Goal: Task Accomplishment & Management: Use online tool/utility

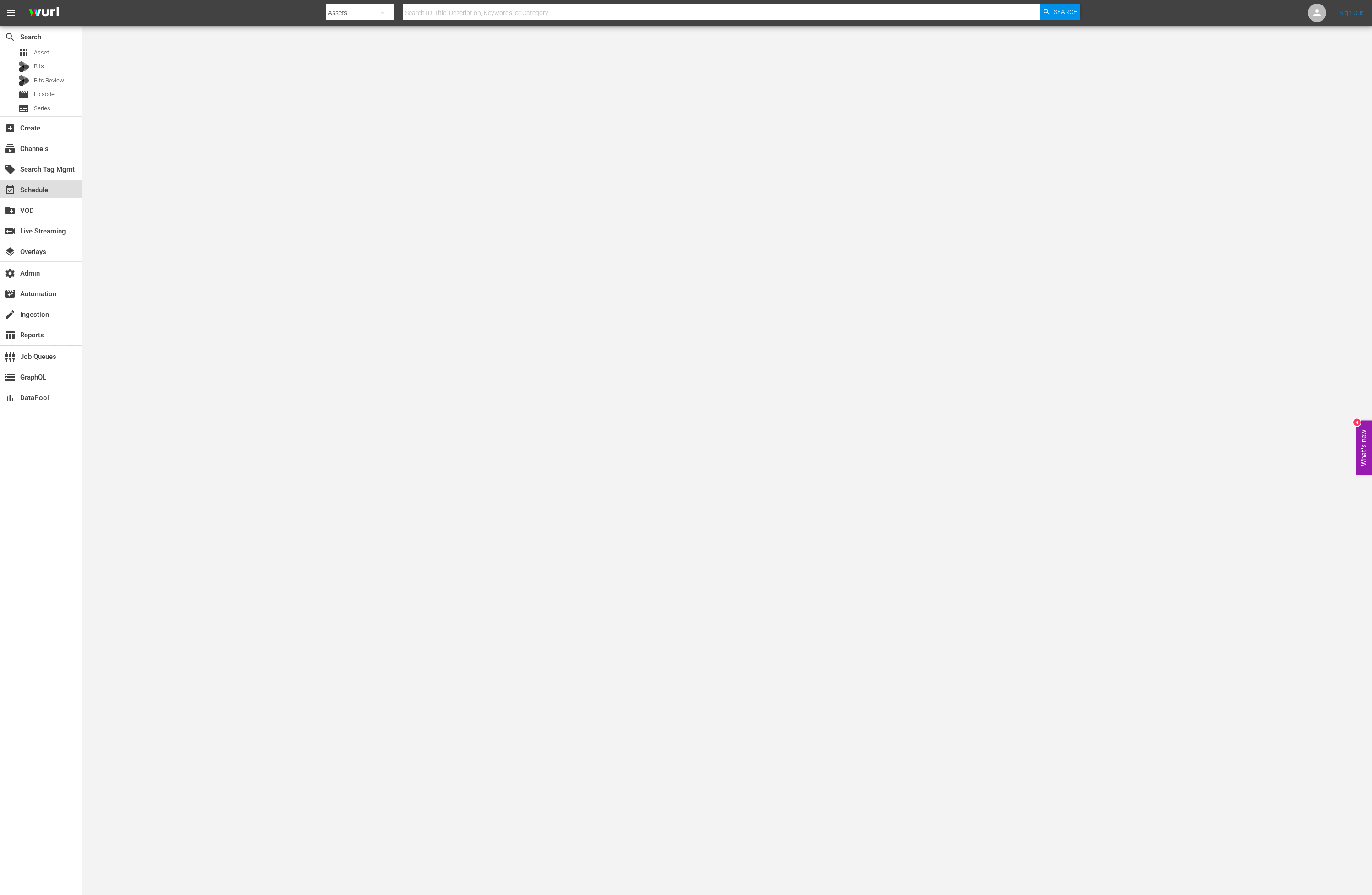
click at [50, 192] on div "event_available Schedule" at bounding box center [41, 189] width 82 height 19
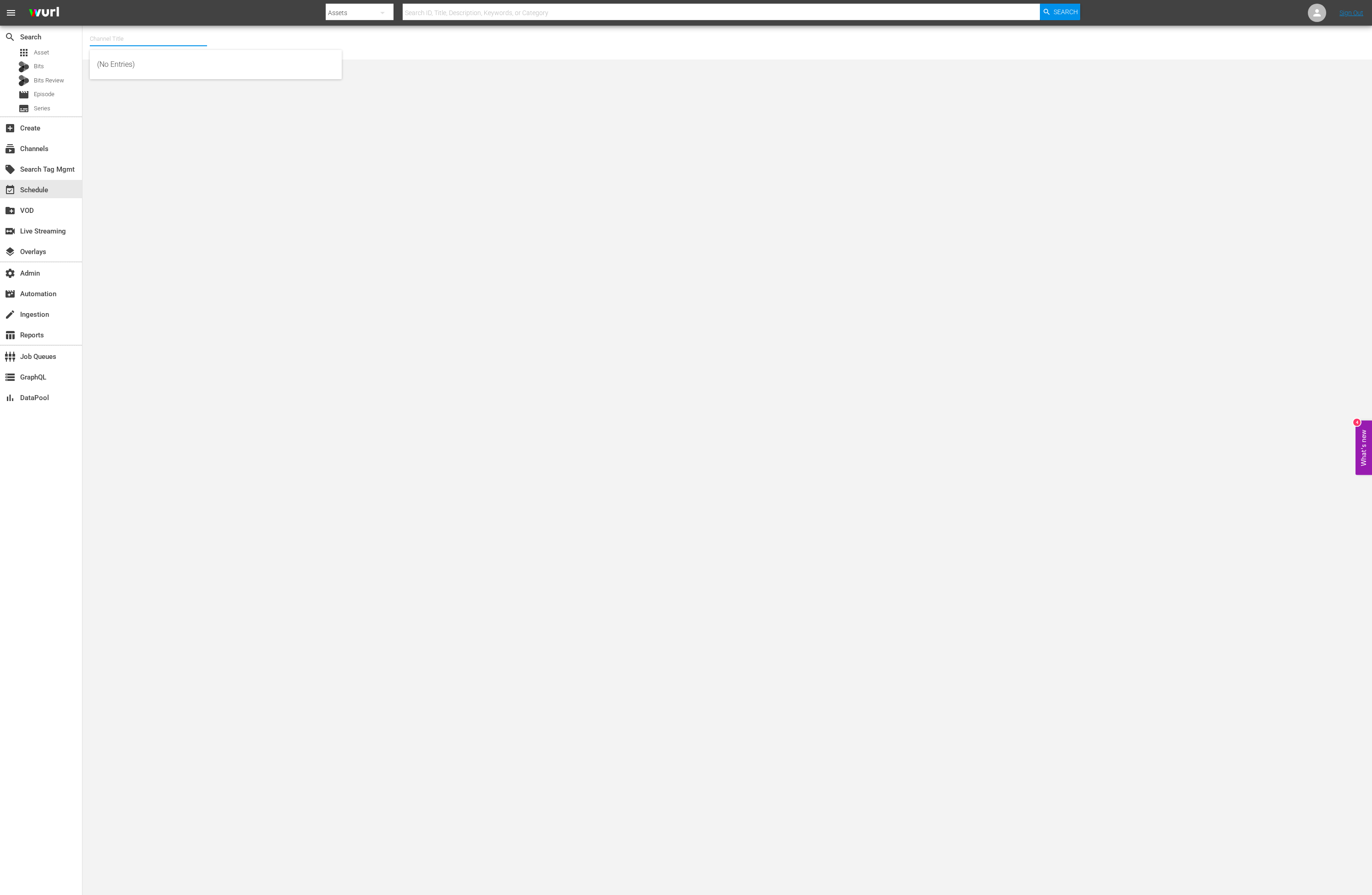
click at [130, 45] on div "Channel Title" at bounding box center [148, 39] width 117 height 22
click at [136, 60] on div "Slightly Off by AMC - ROKU (564 - amc_slightly_off_by_amc_1)" at bounding box center [215, 64] width 237 height 22
type input "Slightly Off by AMC - ROKU (564 - amc_slightly_off_by_amc_1)"
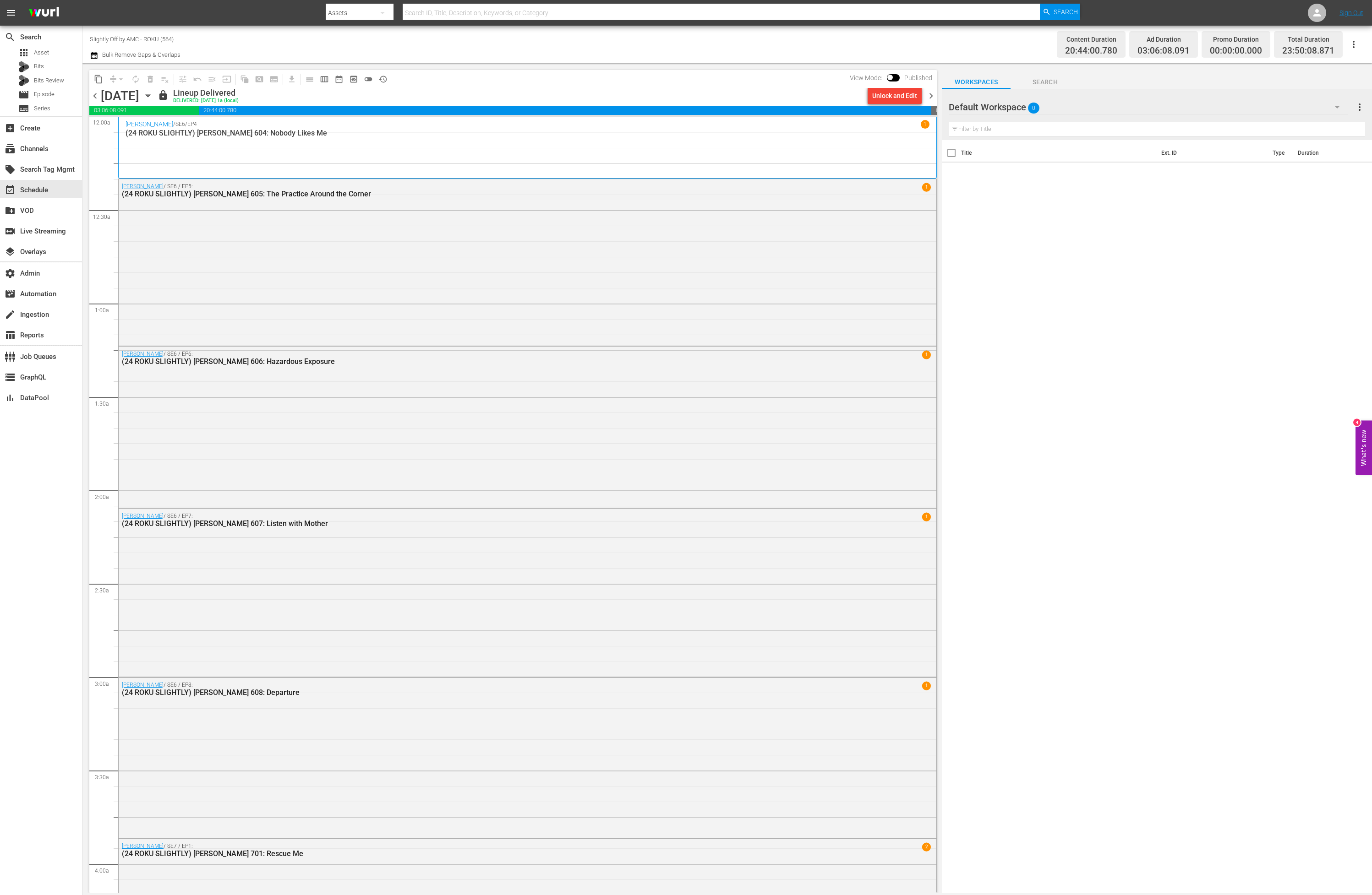
click at [150, 95] on icon "button" at bounding box center [147, 96] width 4 height 2
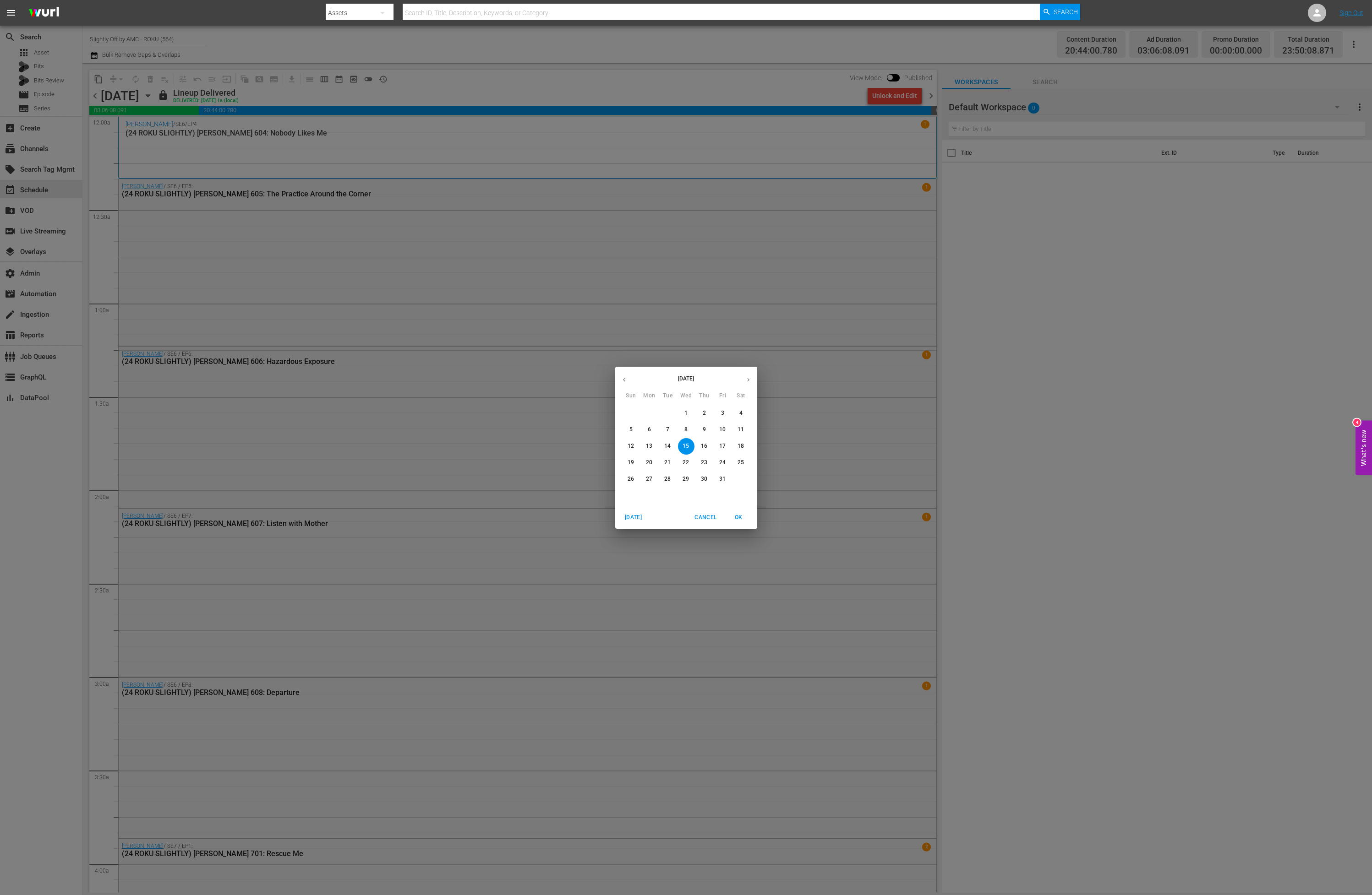
click at [644, 447] on span "13" at bounding box center [649, 446] width 16 height 8
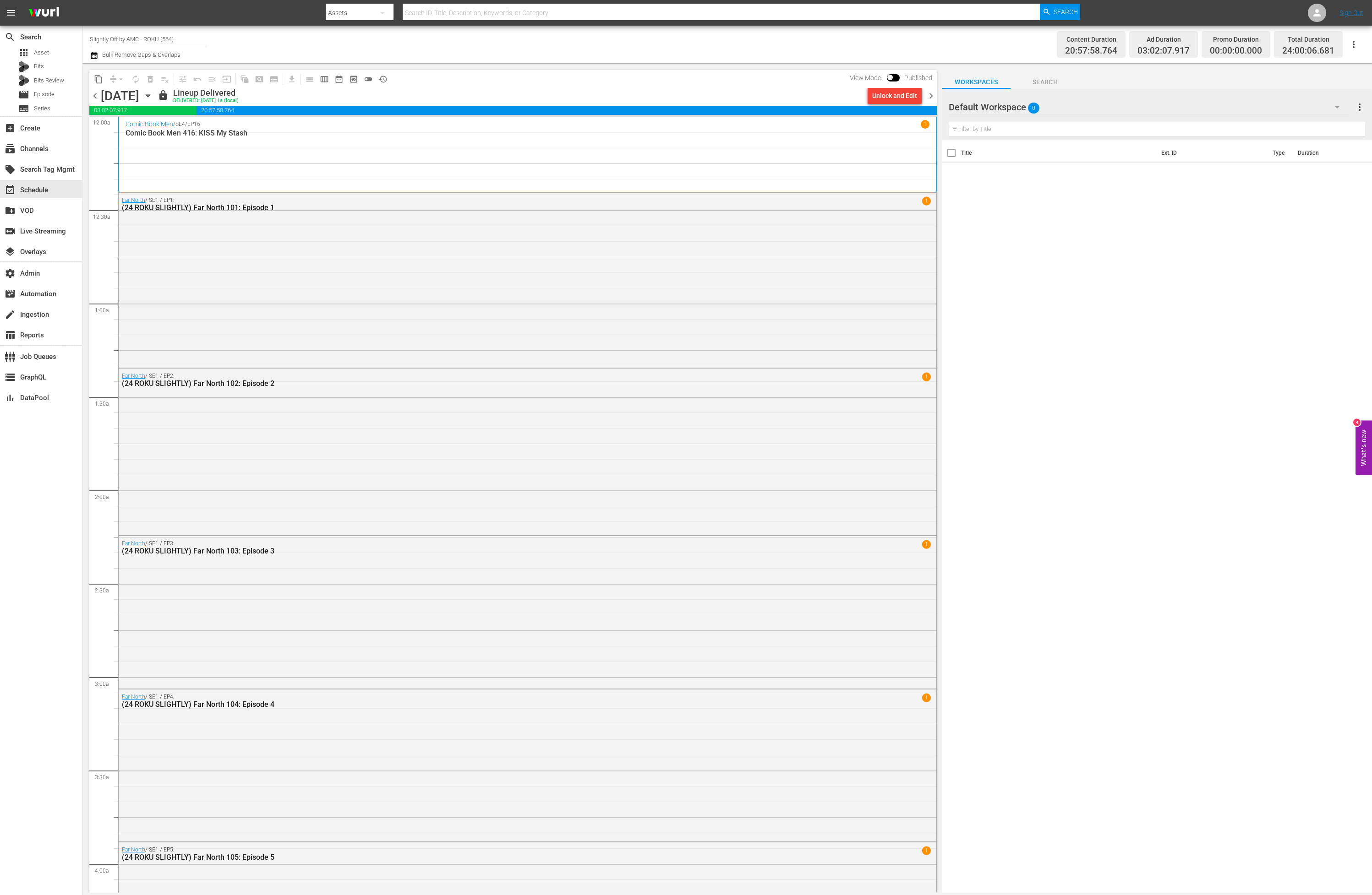
click at [153, 95] on icon "button" at bounding box center [147, 95] width 10 height 10
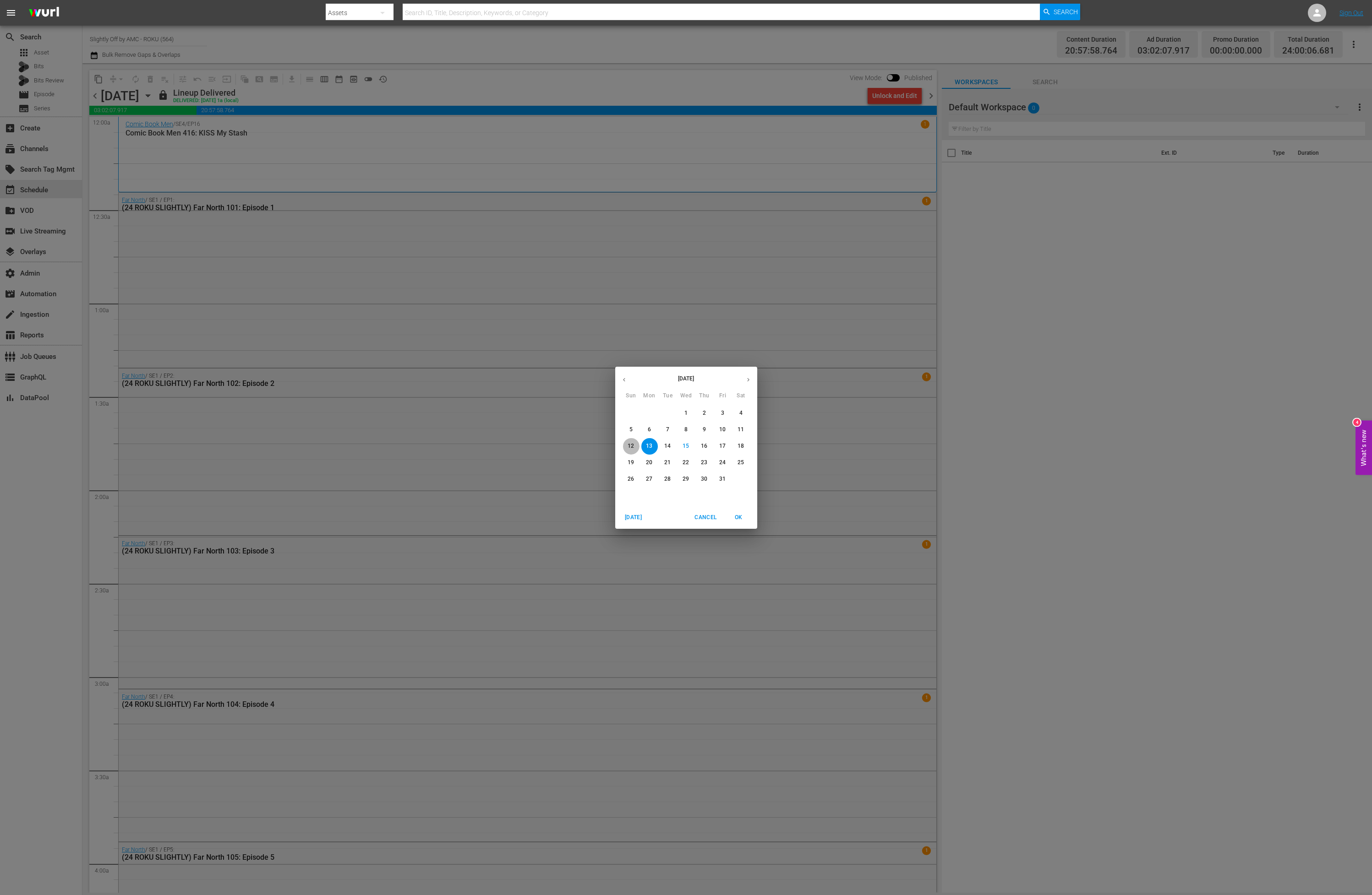
click at [636, 448] on span "12" at bounding box center [631, 446] width 16 height 8
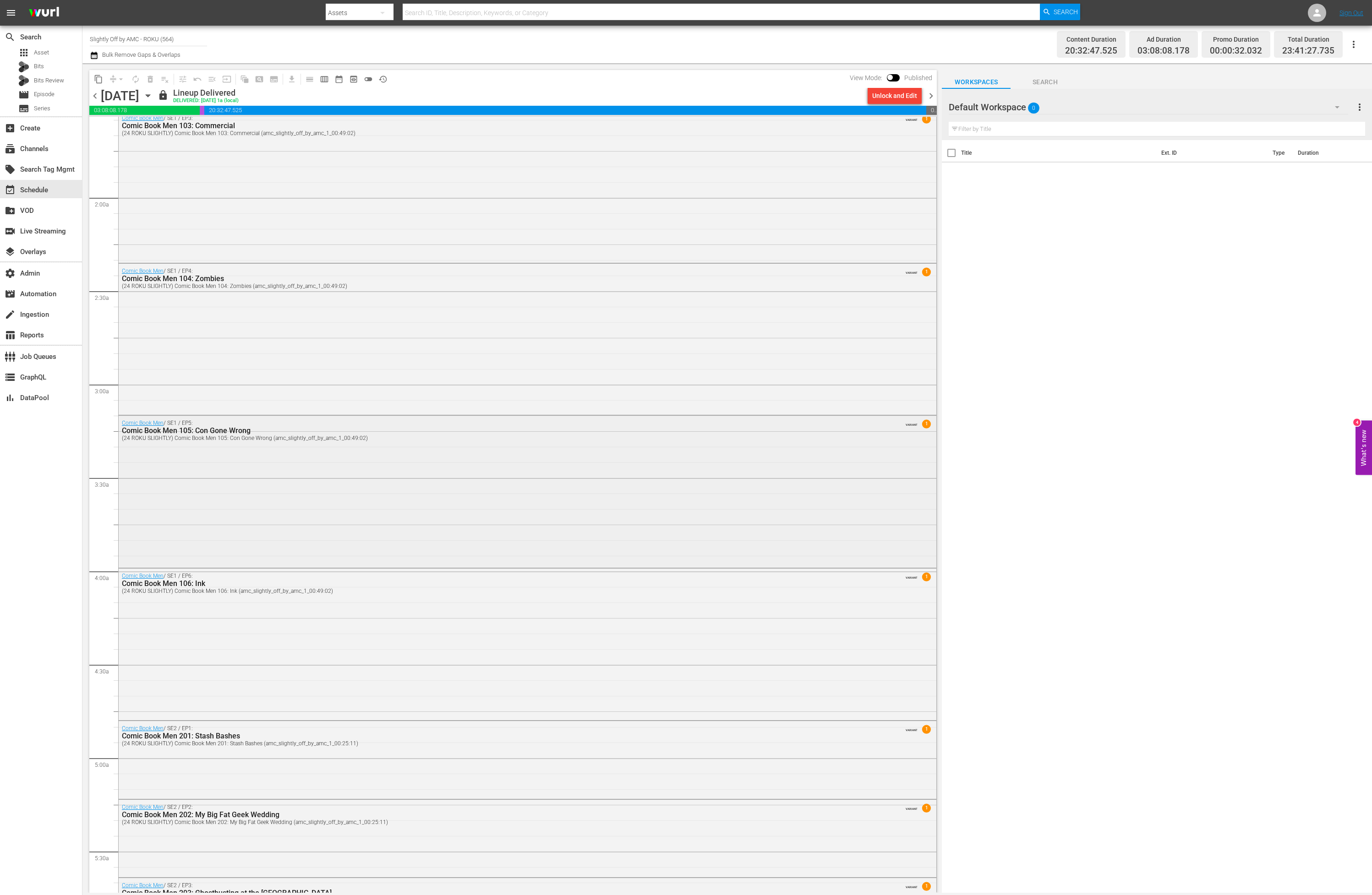
scroll to position [286, 0]
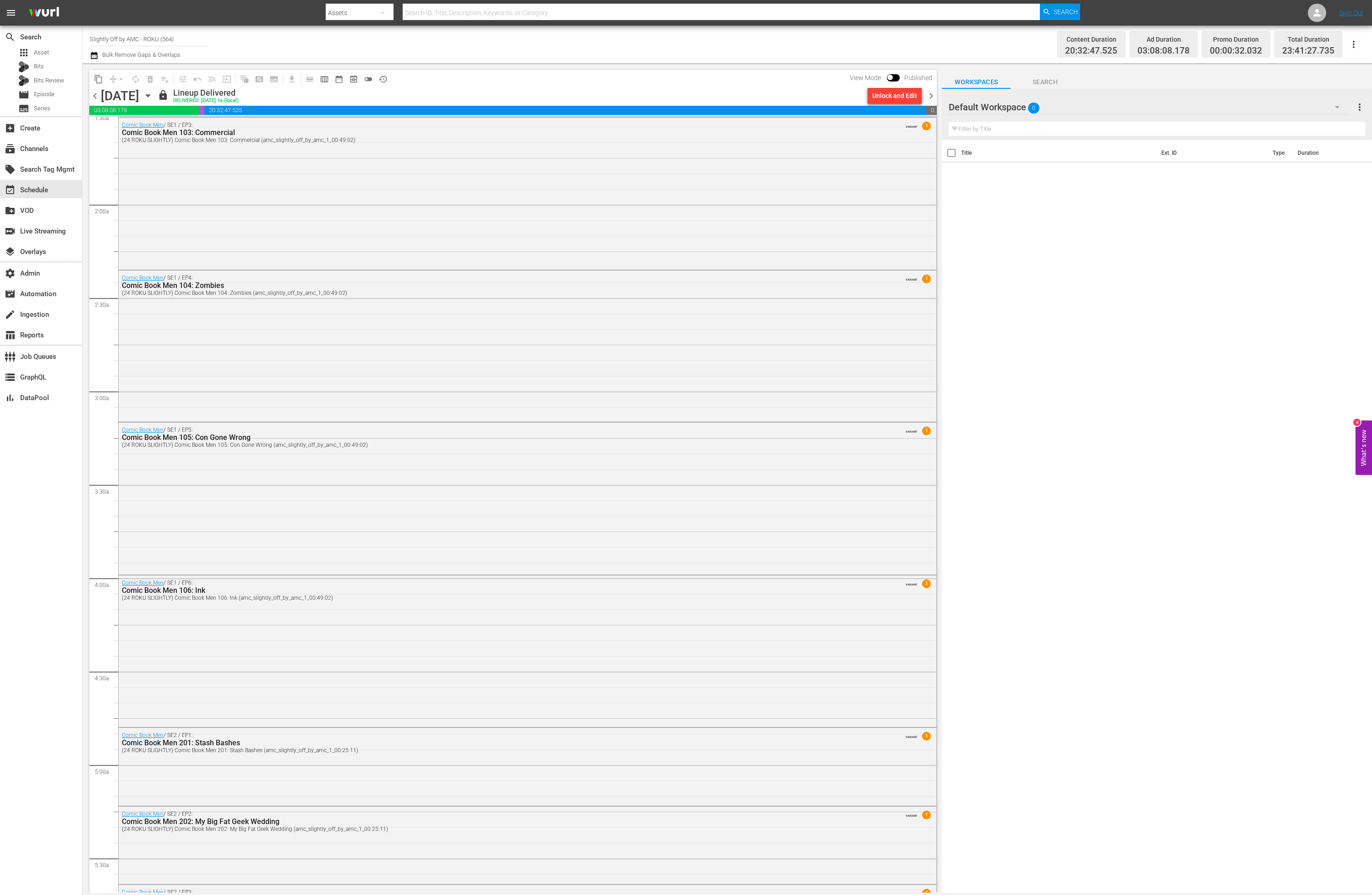
click at [153, 97] on icon "button" at bounding box center [147, 95] width 10 height 10
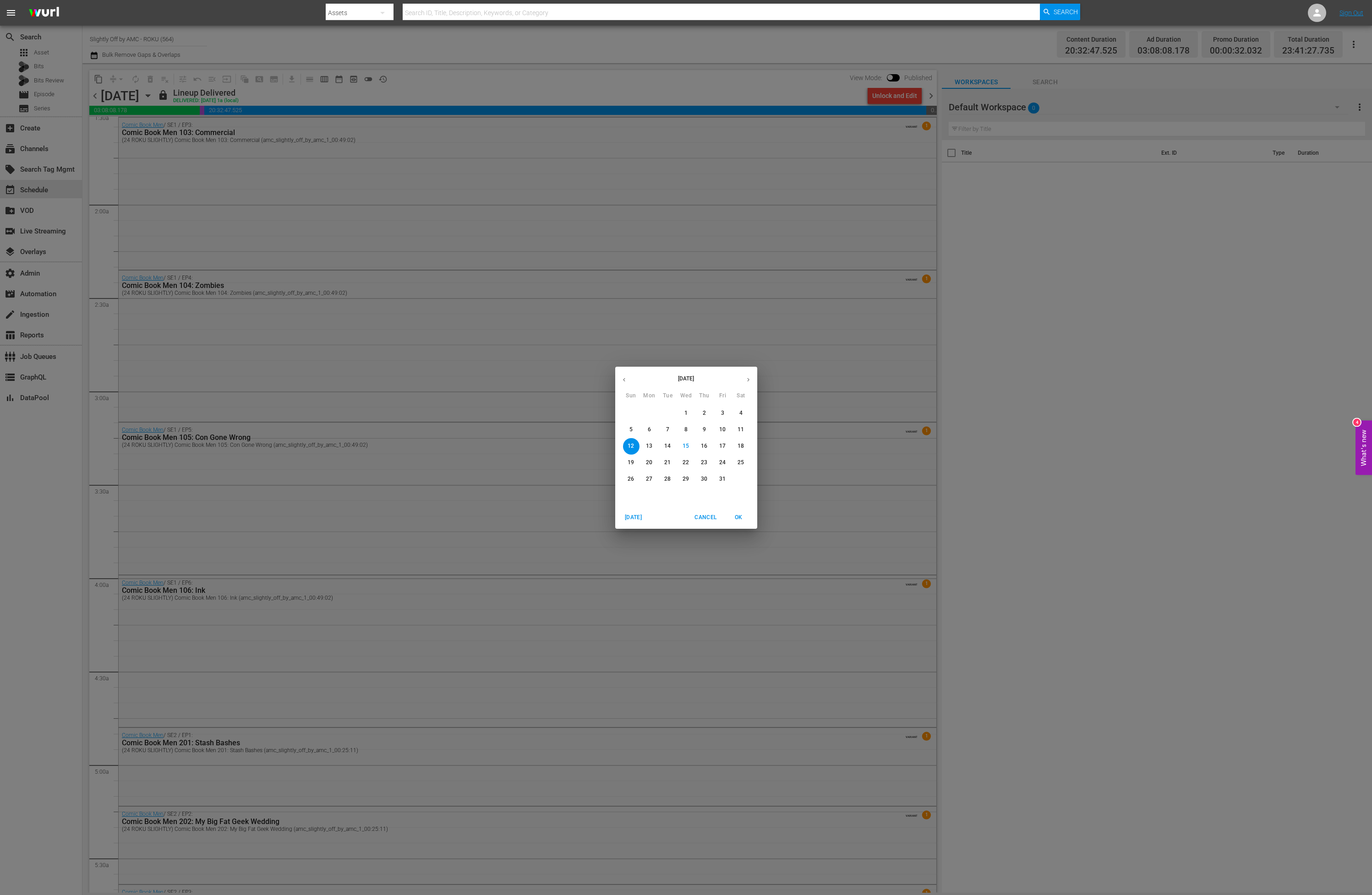
click at [654, 427] on span "6" at bounding box center [649, 430] width 16 height 8
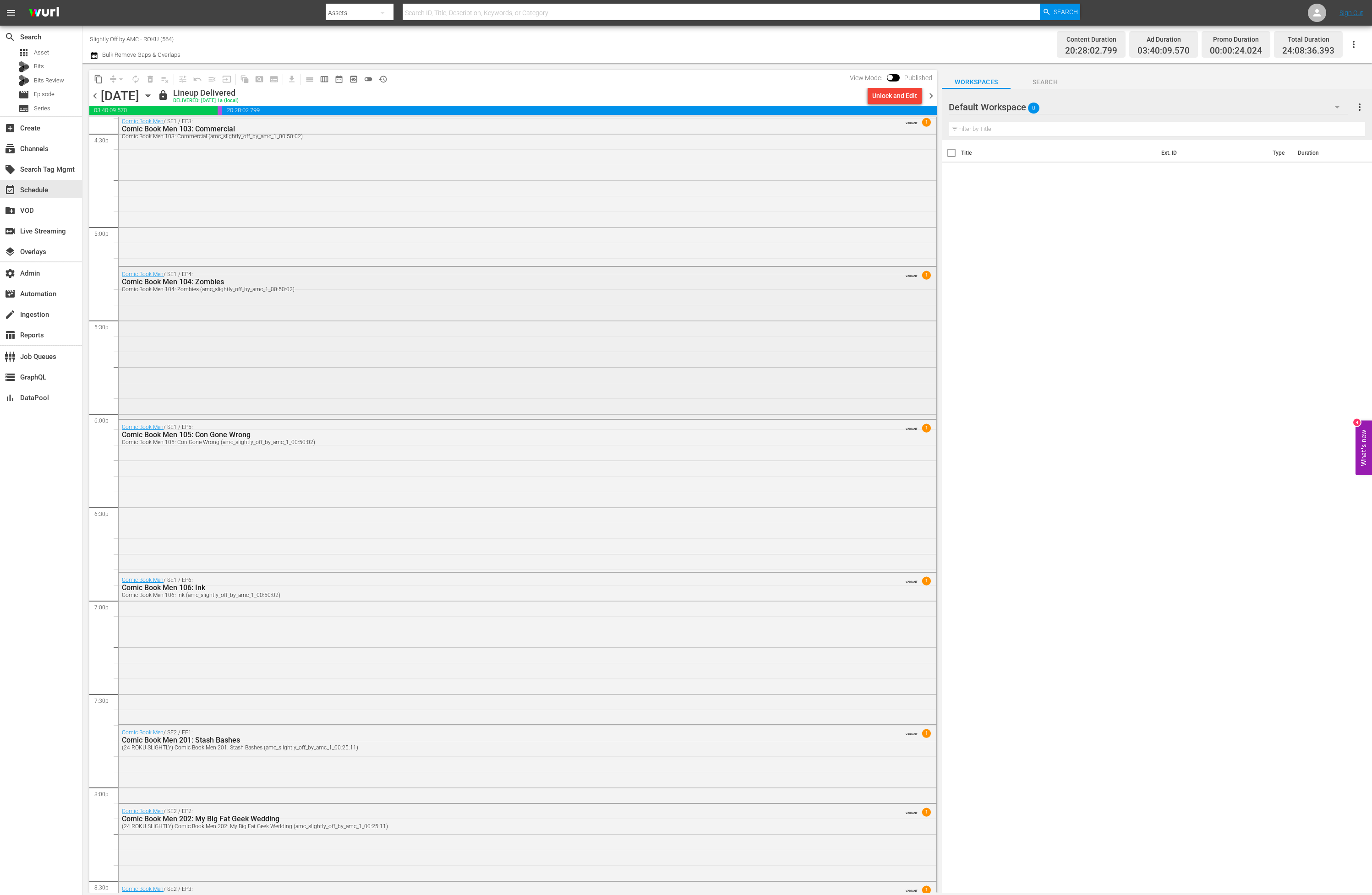
scroll to position [3080, 0]
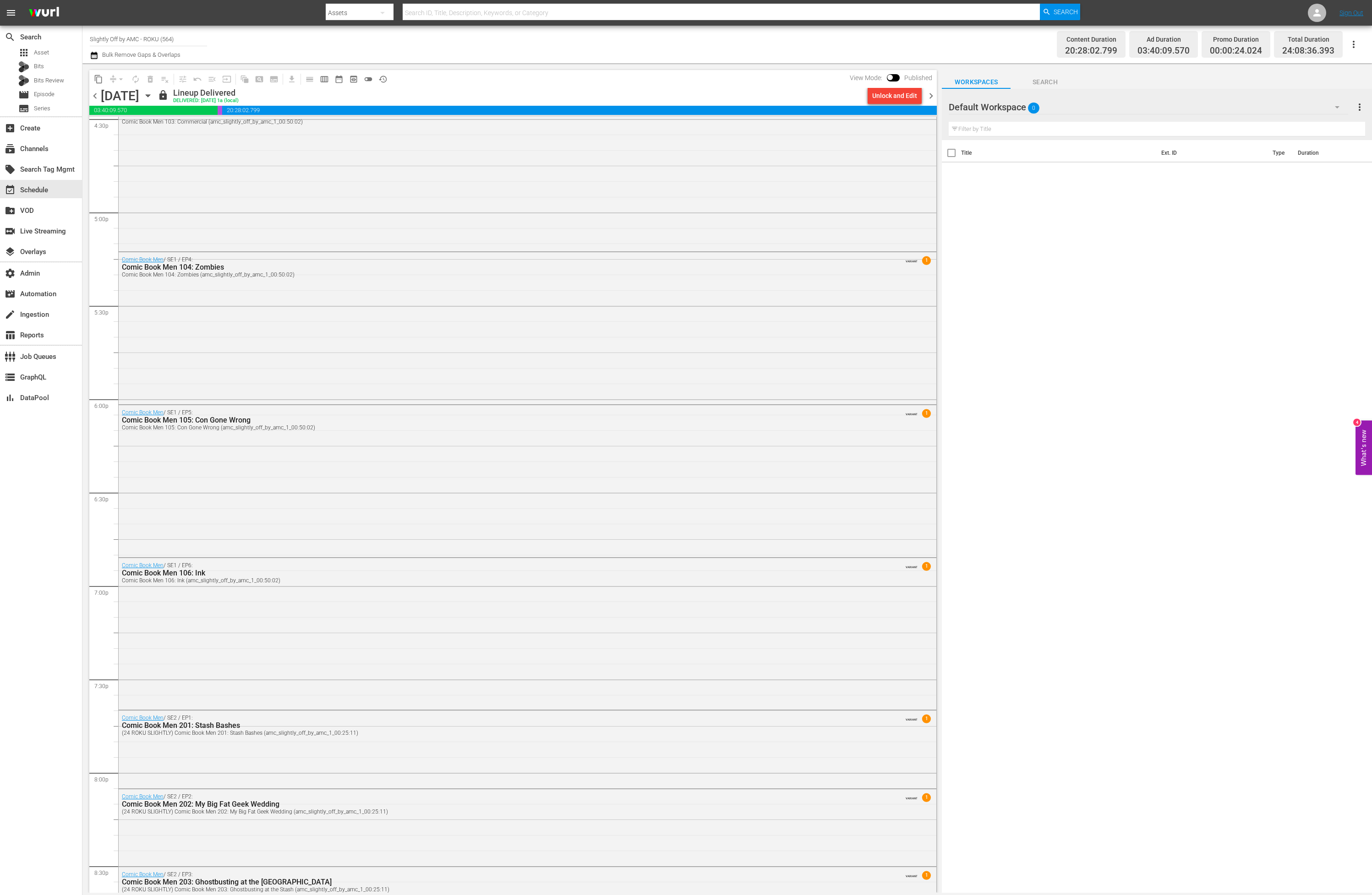
click at [153, 95] on icon "button" at bounding box center [147, 95] width 10 height 10
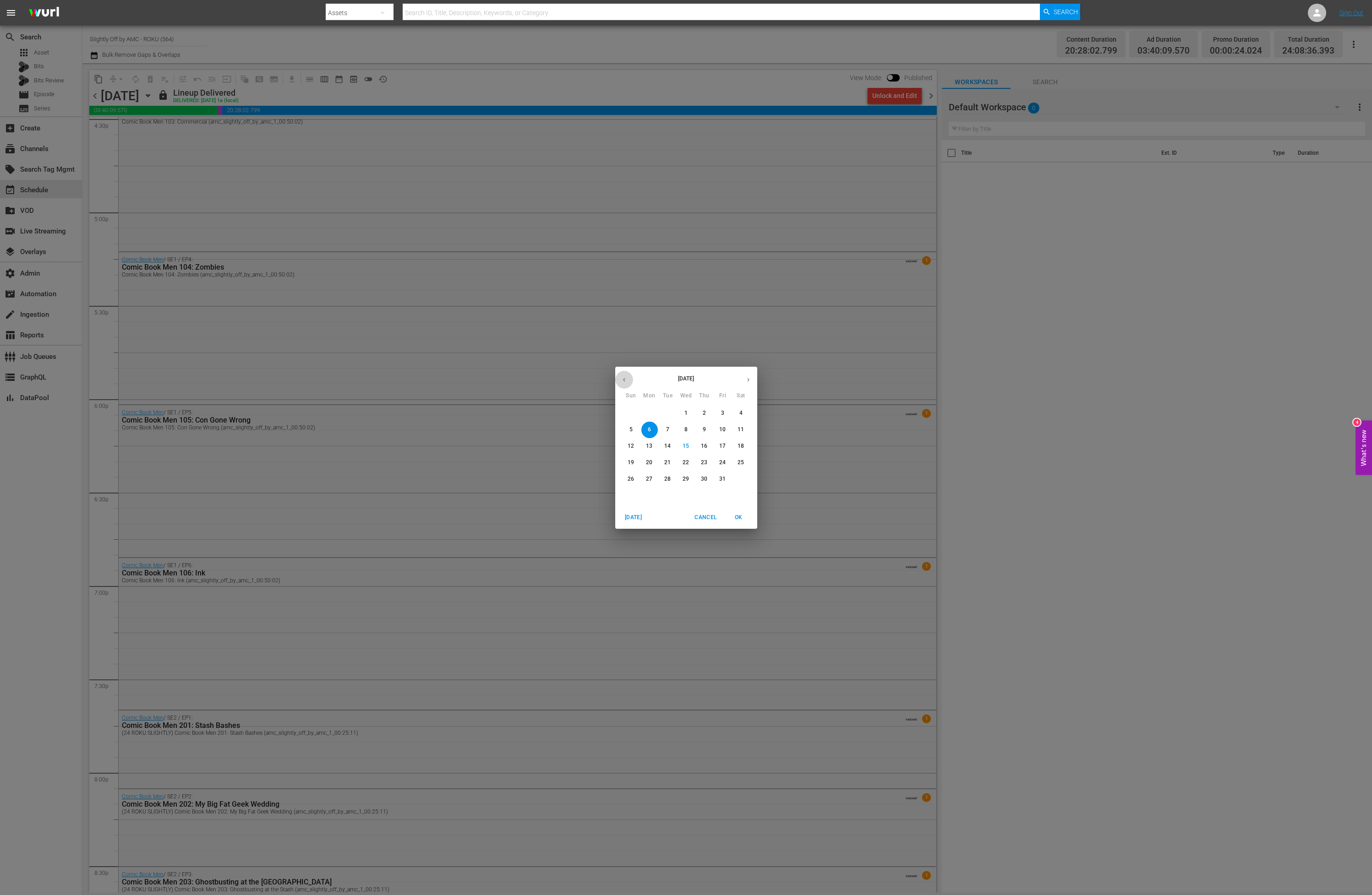
click at [628, 380] on button "button" at bounding box center [624, 380] width 18 height 18
click at [652, 476] on span "29" at bounding box center [649, 479] width 16 height 8
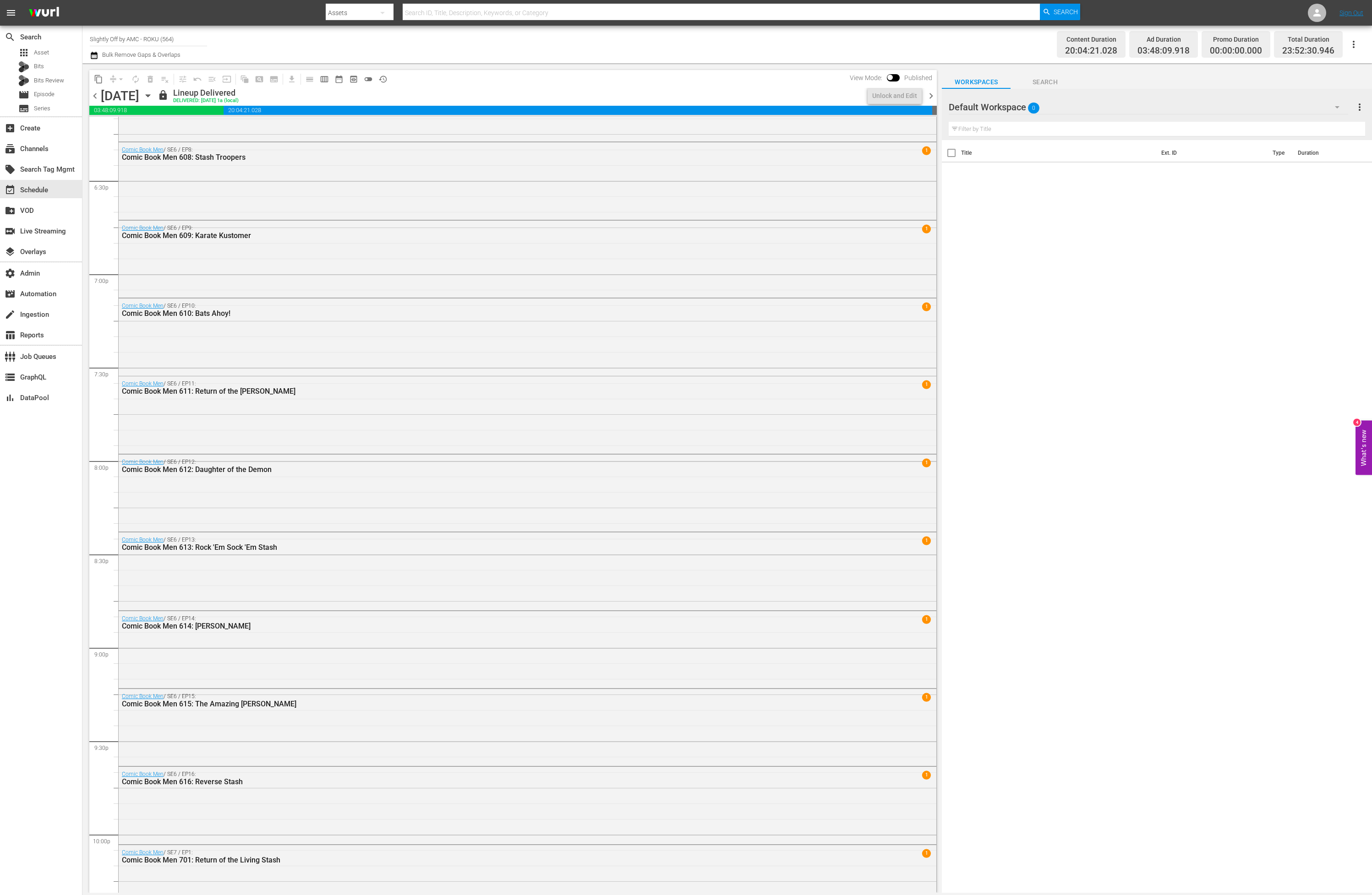
scroll to position [2987, 0]
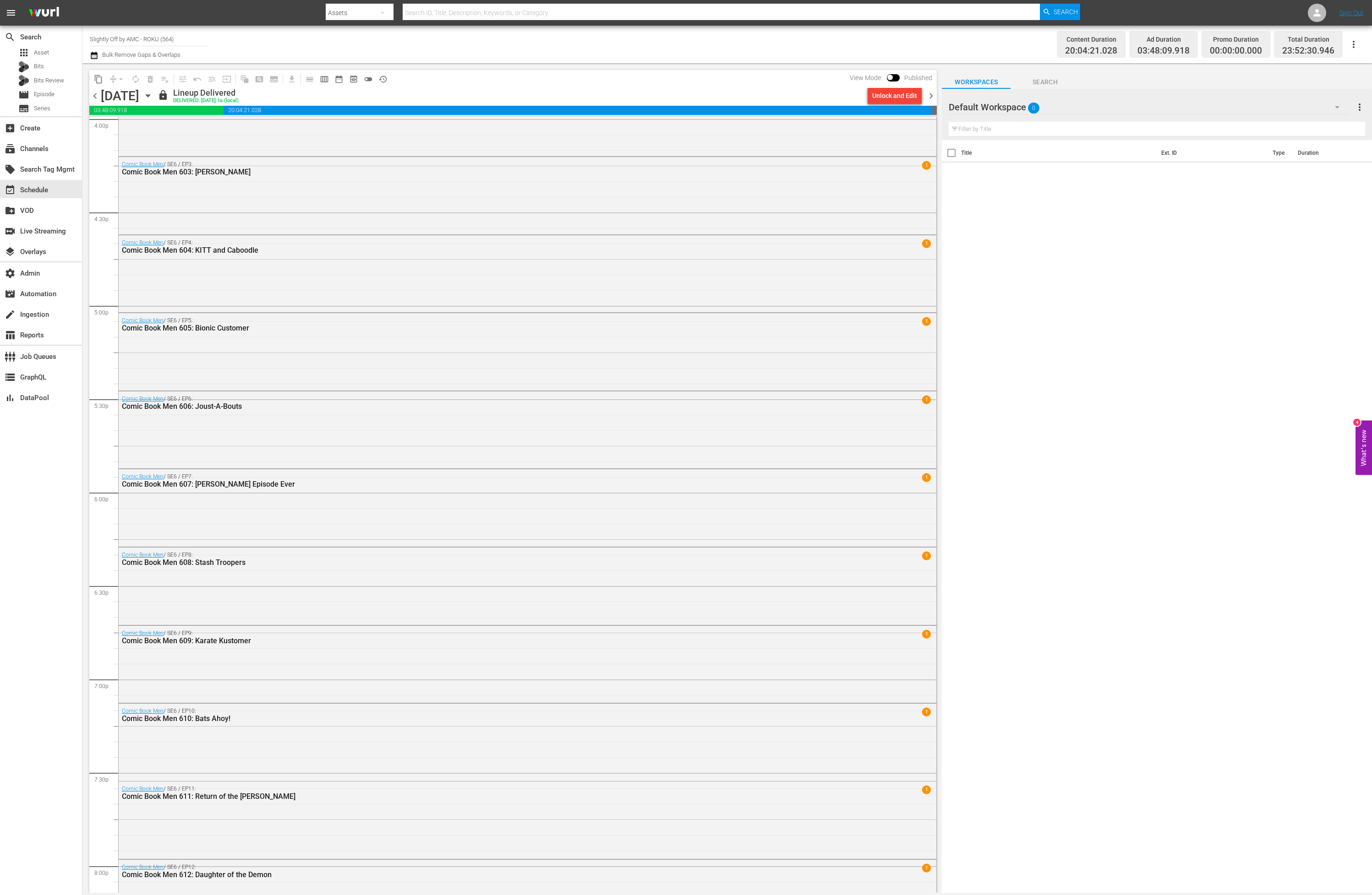
click at [150, 95] on icon "button" at bounding box center [147, 96] width 4 height 2
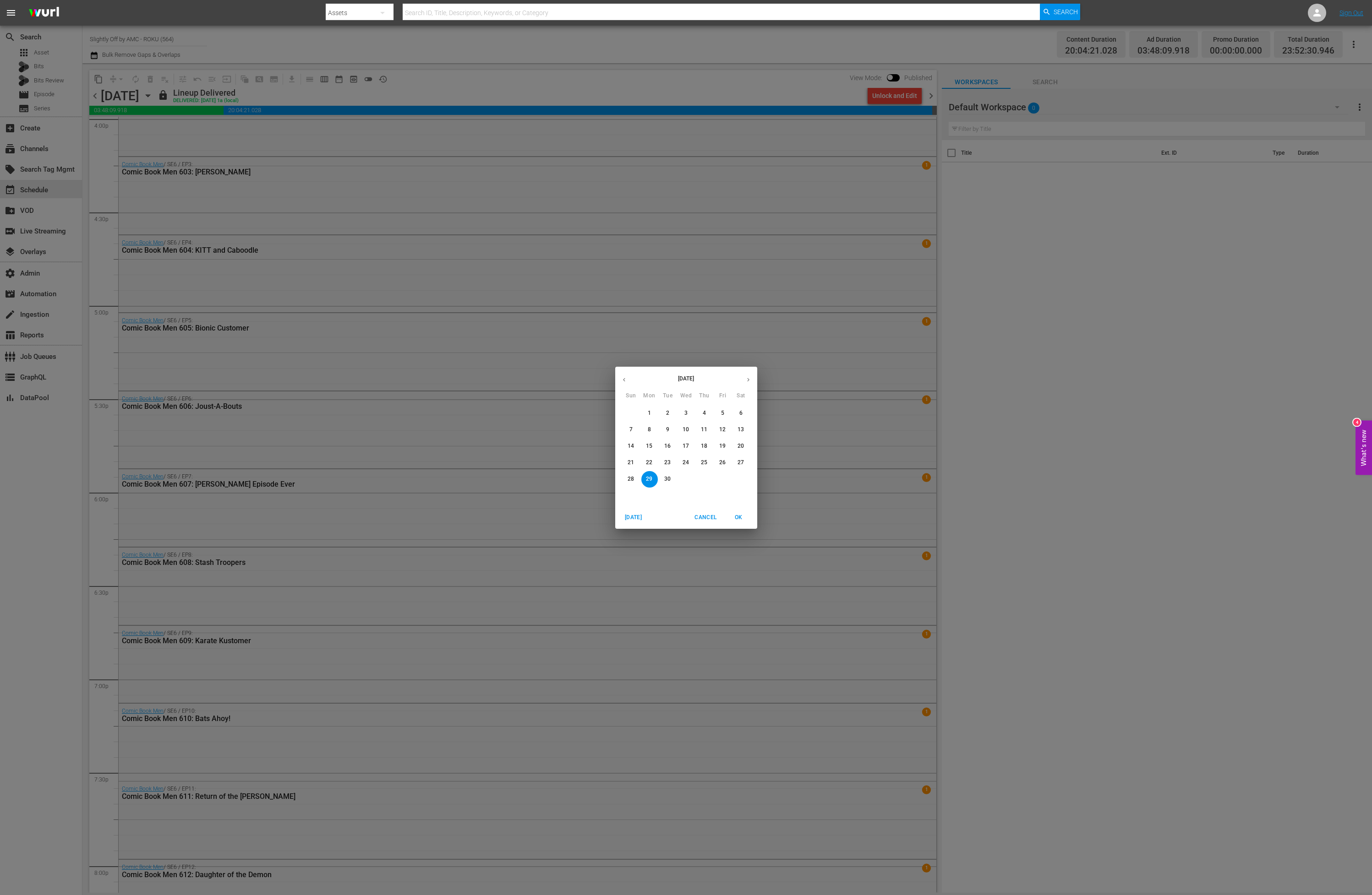
click at [745, 378] on icon "button" at bounding box center [748, 380] width 7 height 7
click at [653, 447] on span "13" at bounding box center [649, 446] width 16 height 8
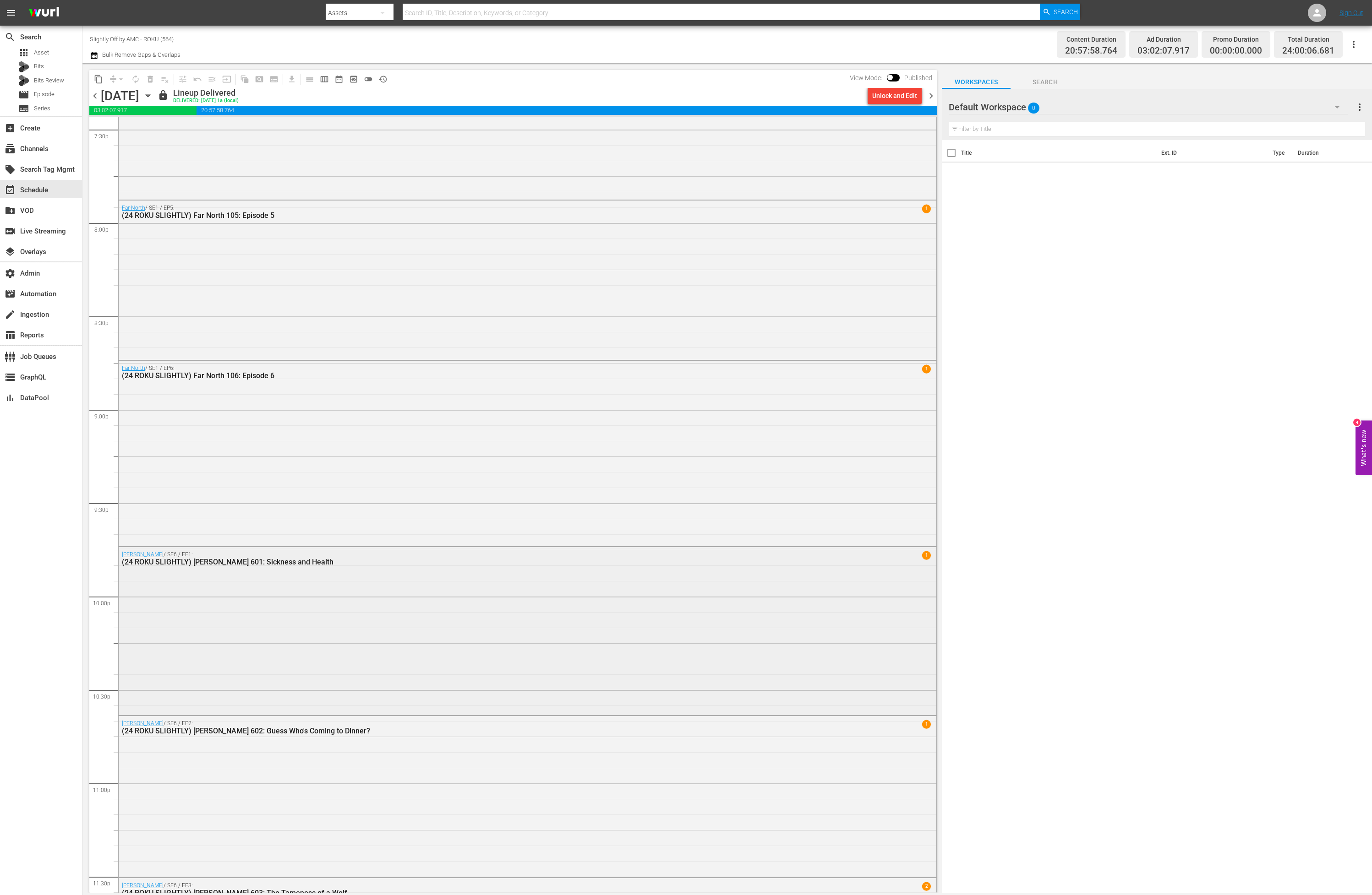
scroll to position [3783, 0]
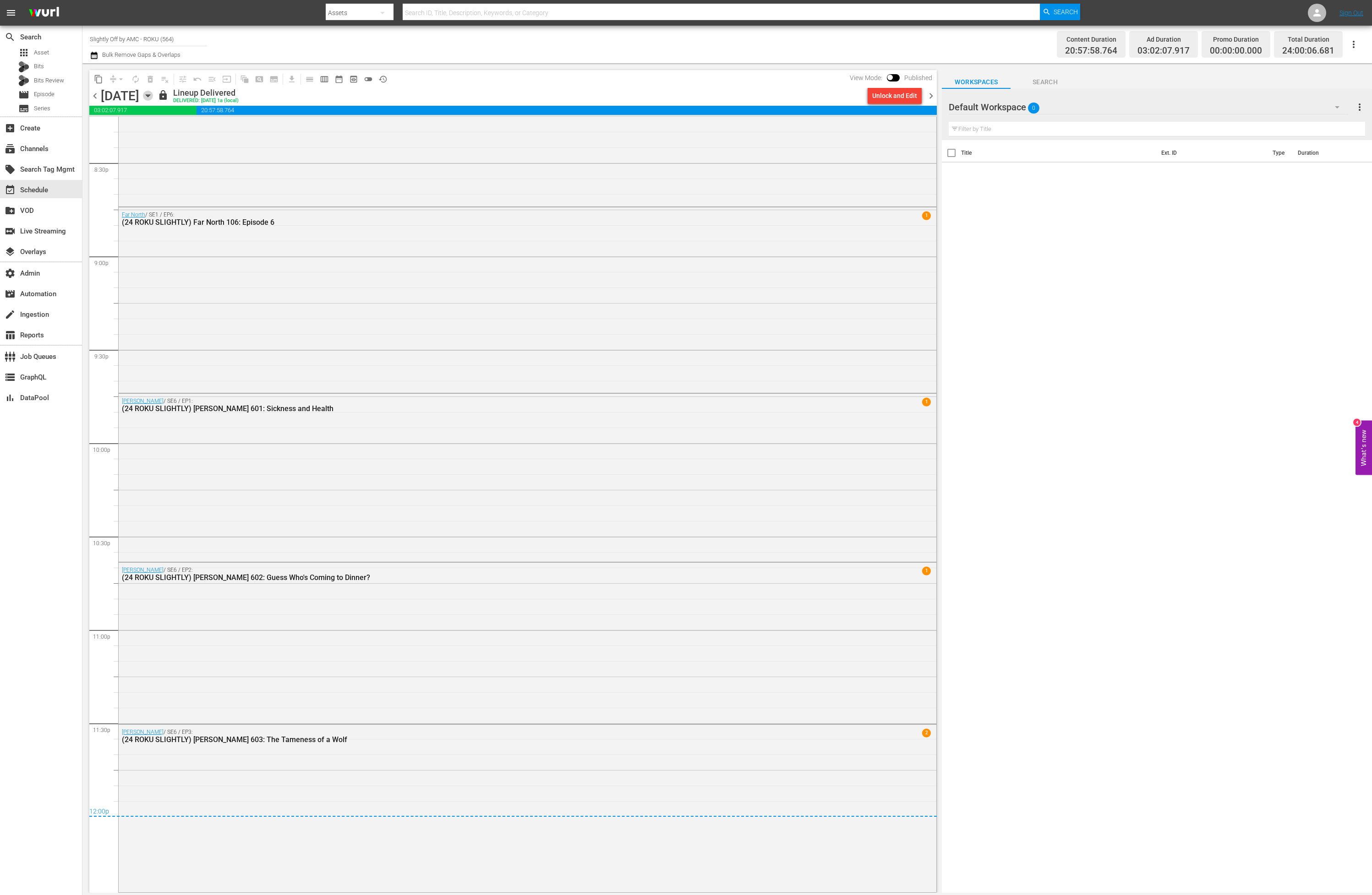
click at [153, 91] on icon "button" at bounding box center [147, 95] width 10 height 10
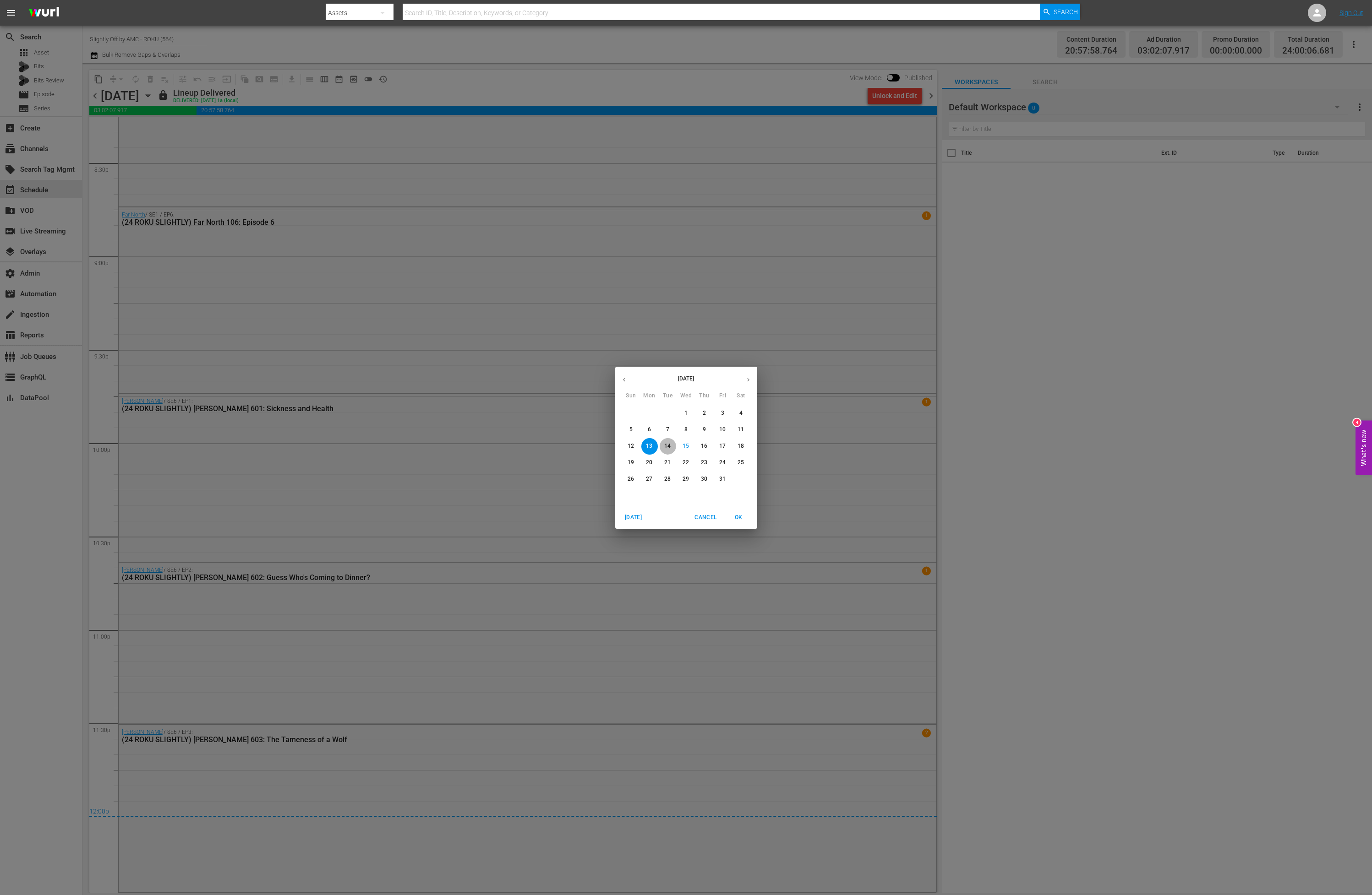
click at [666, 445] on p "14" at bounding box center [667, 446] width 6 height 8
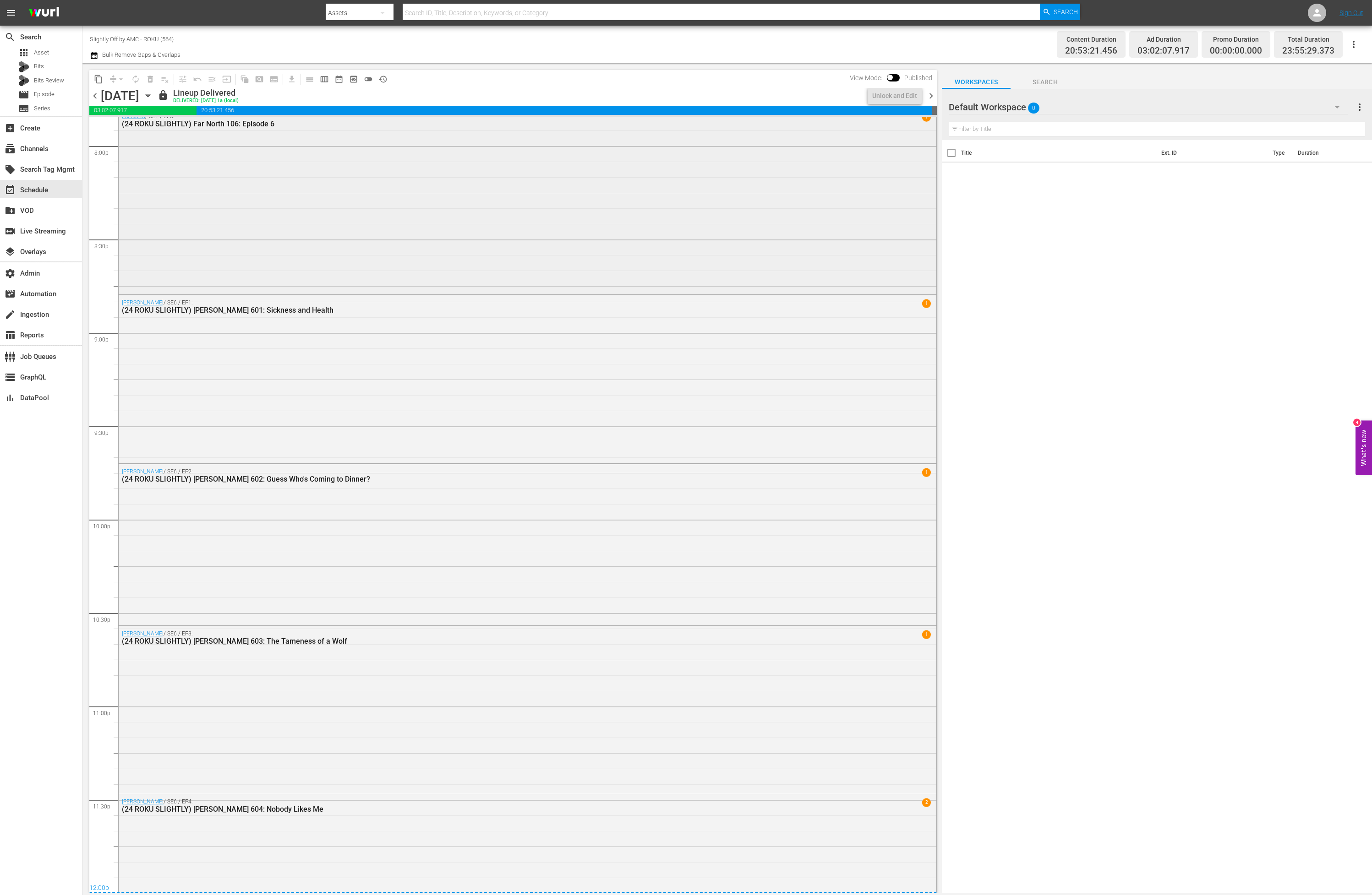
scroll to position [3643, 0]
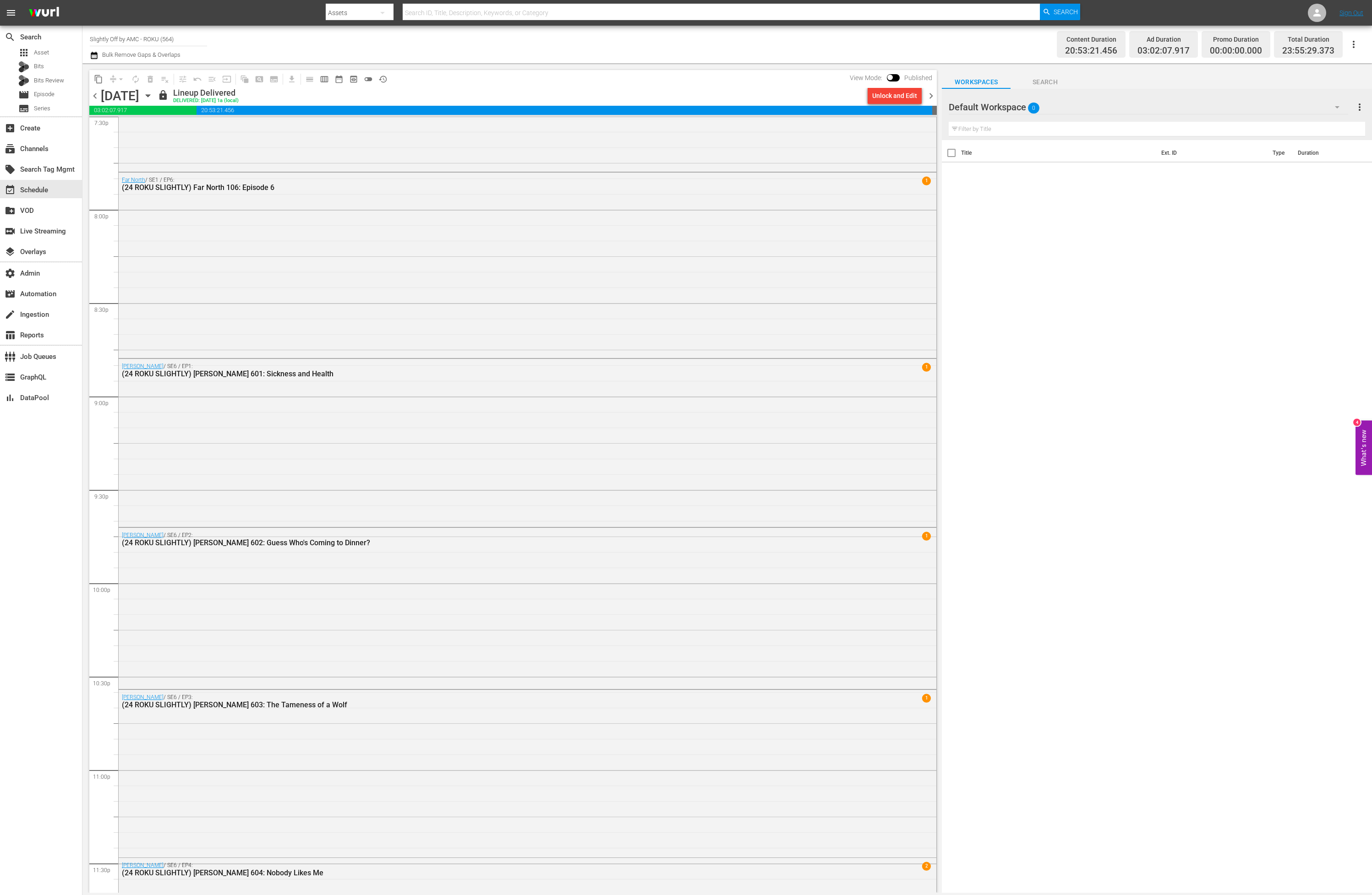
click at [153, 93] on icon "button" at bounding box center [147, 95] width 10 height 10
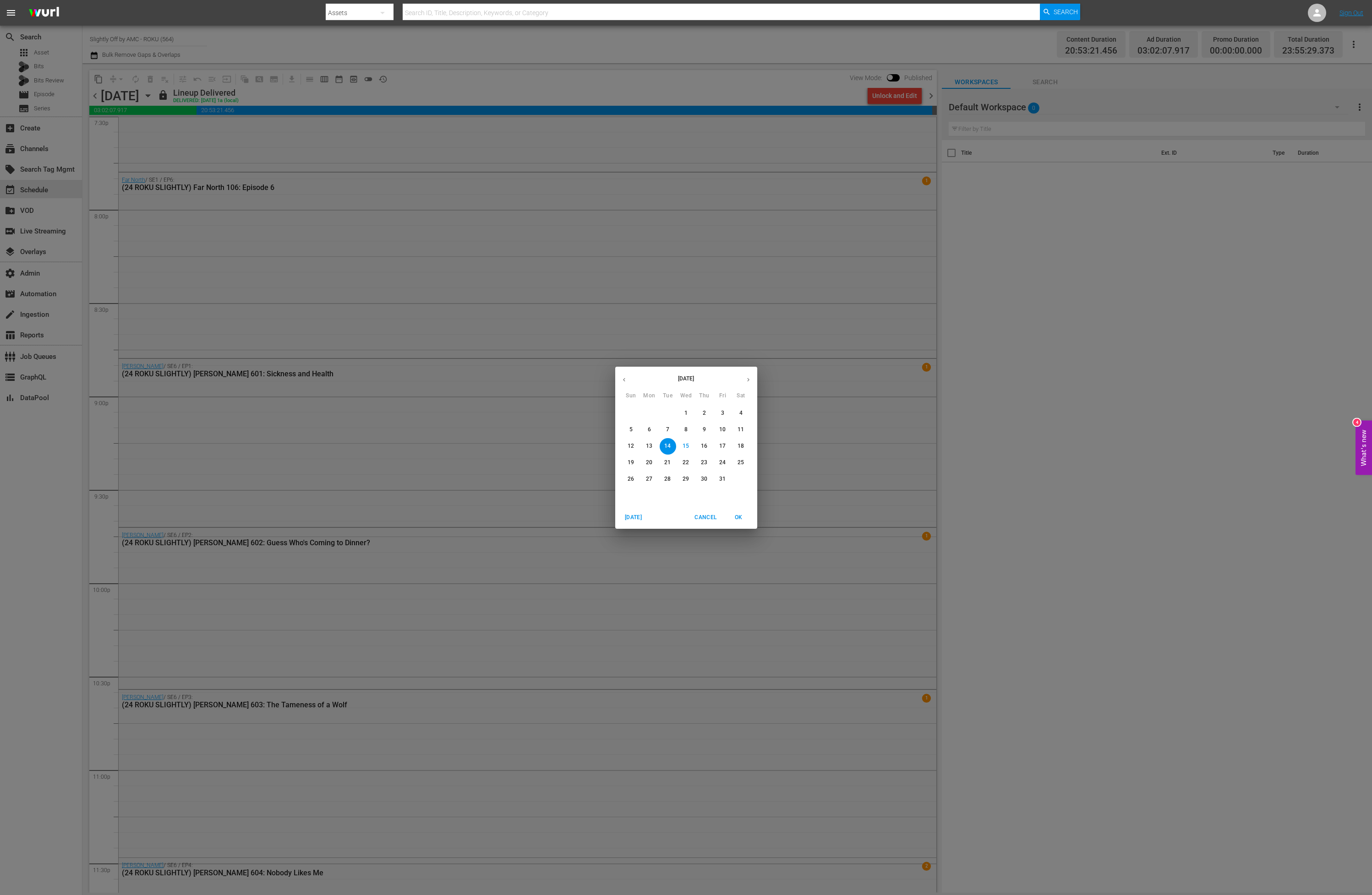
click at [690, 445] on span "15" at bounding box center [686, 446] width 16 height 8
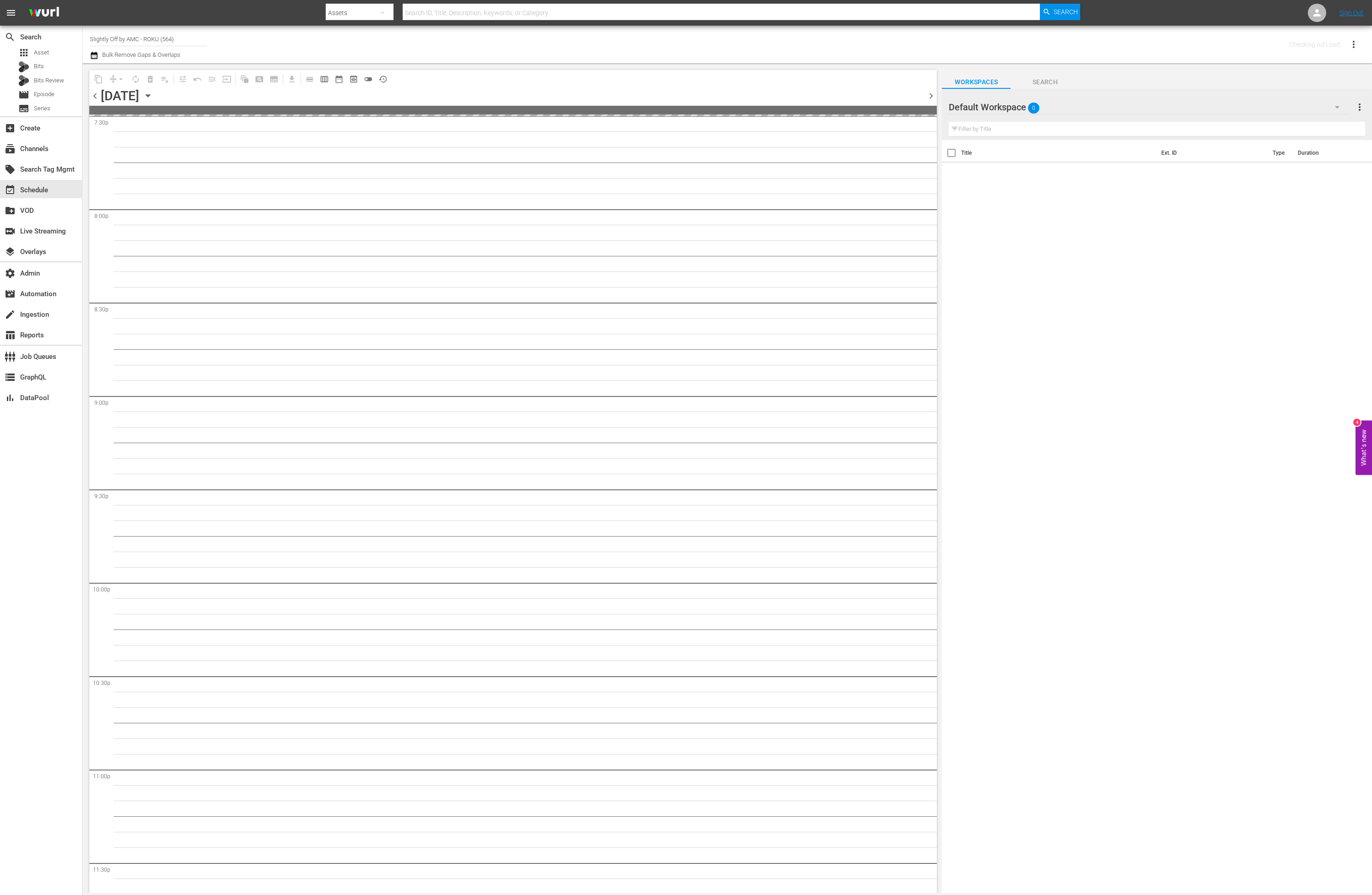
scroll to position [3707, 0]
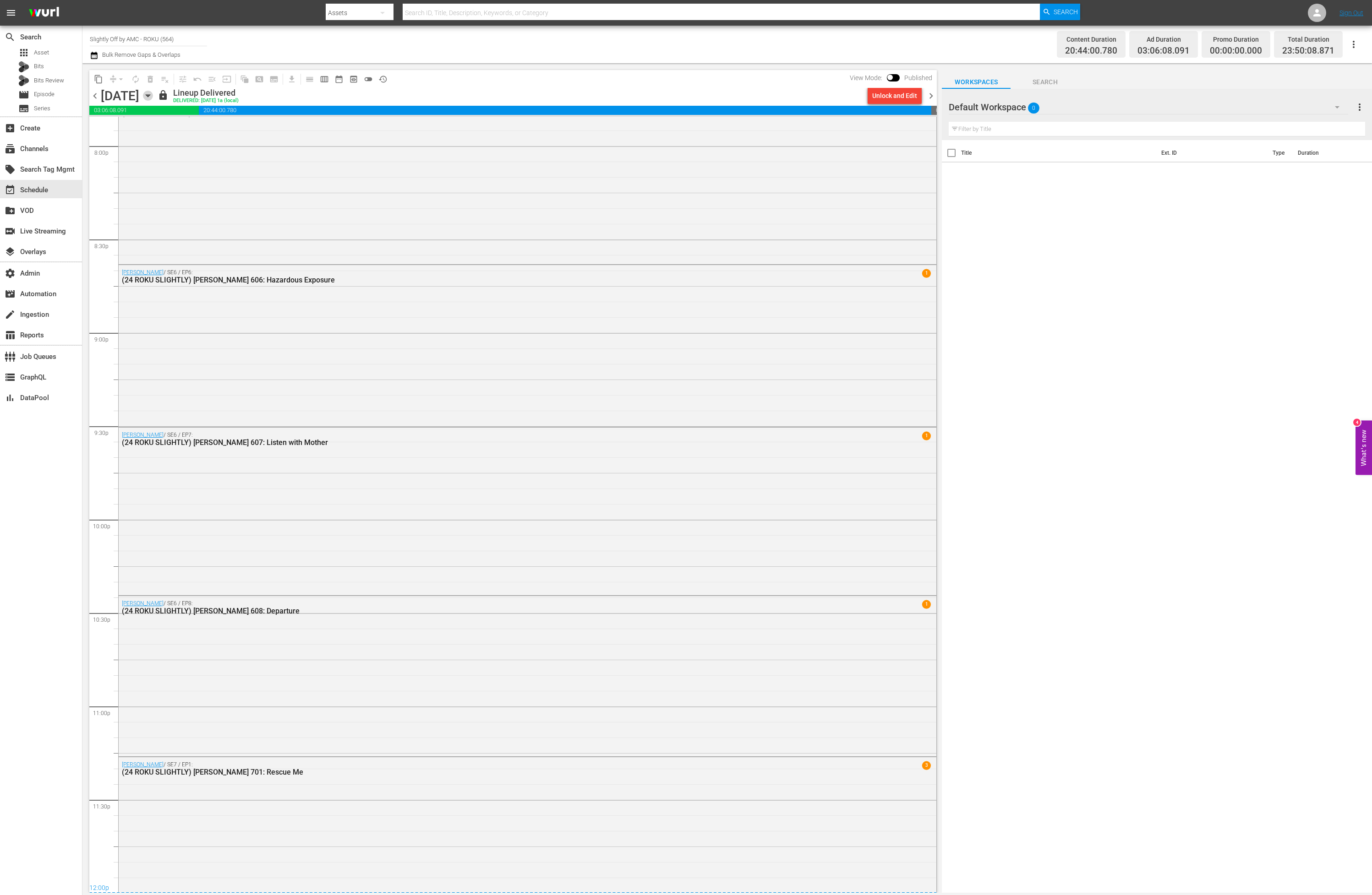
click at [153, 94] on icon "button" at bounding box center [147, 95] width 10 height 10
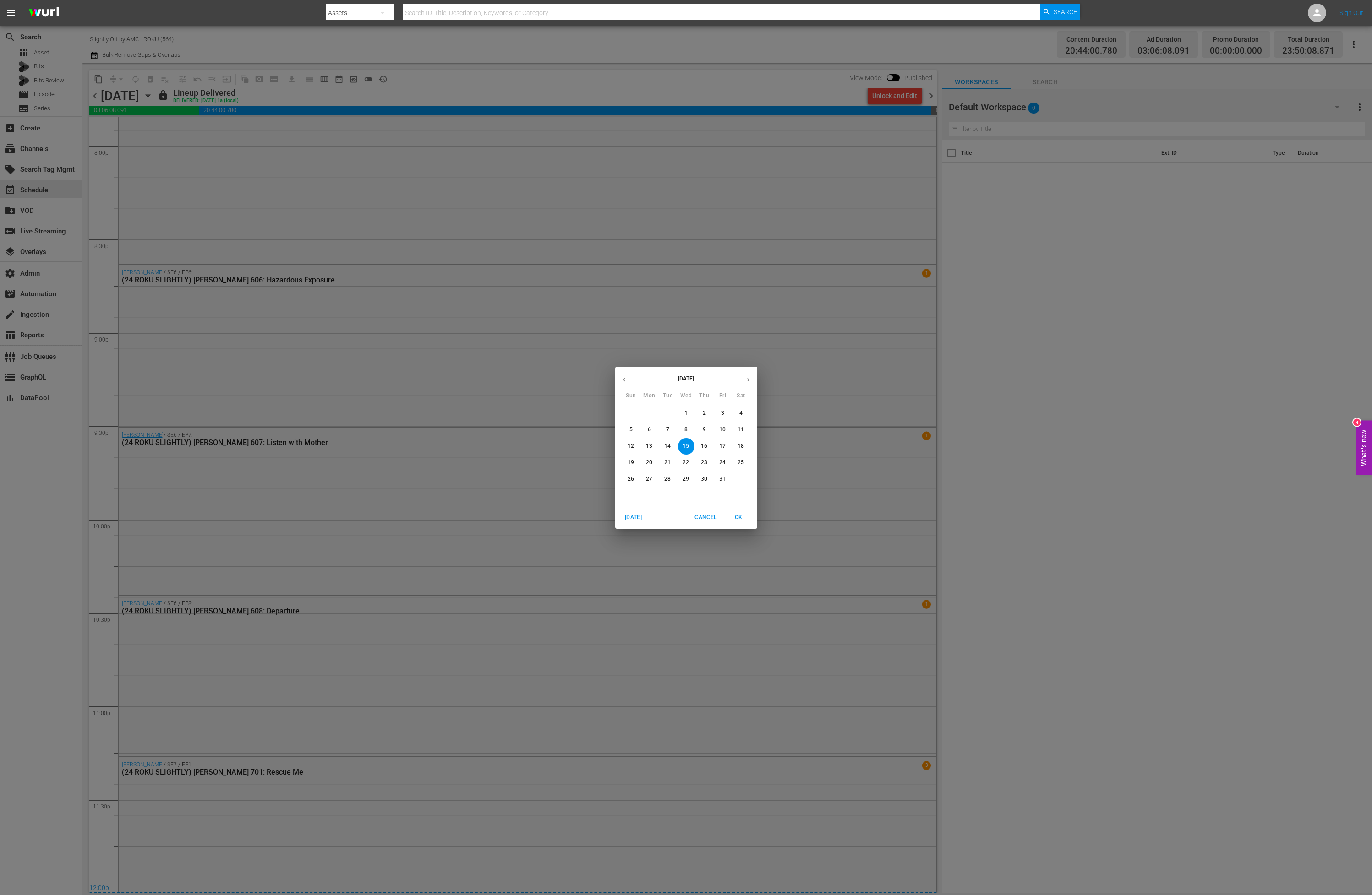
click at [710, 449] on span "16" at bounding box center [705, 446] width 16 height 8
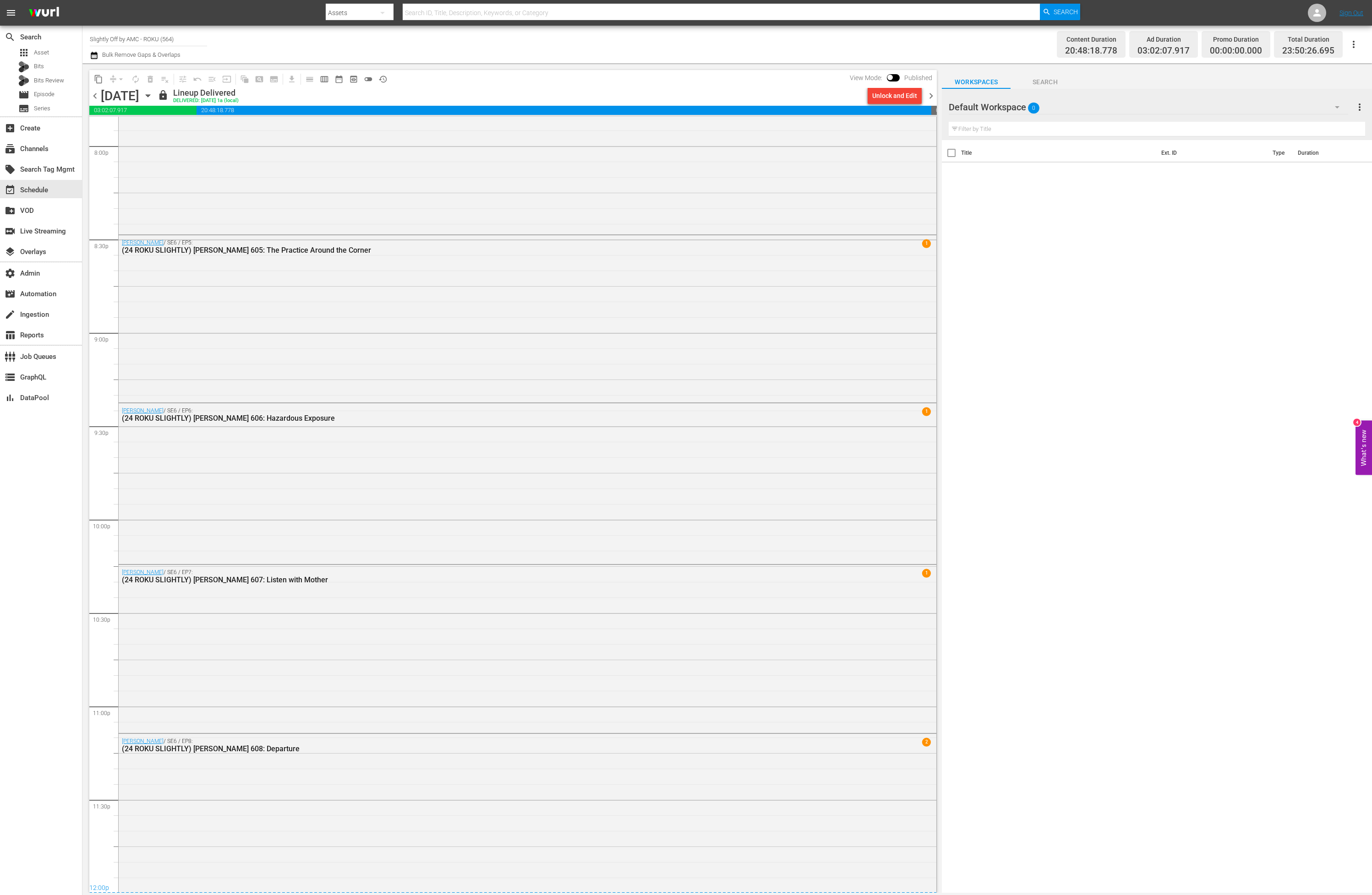
click at [153, 99] on icon "button" at bounding box center [147, 95] width 10 height 10
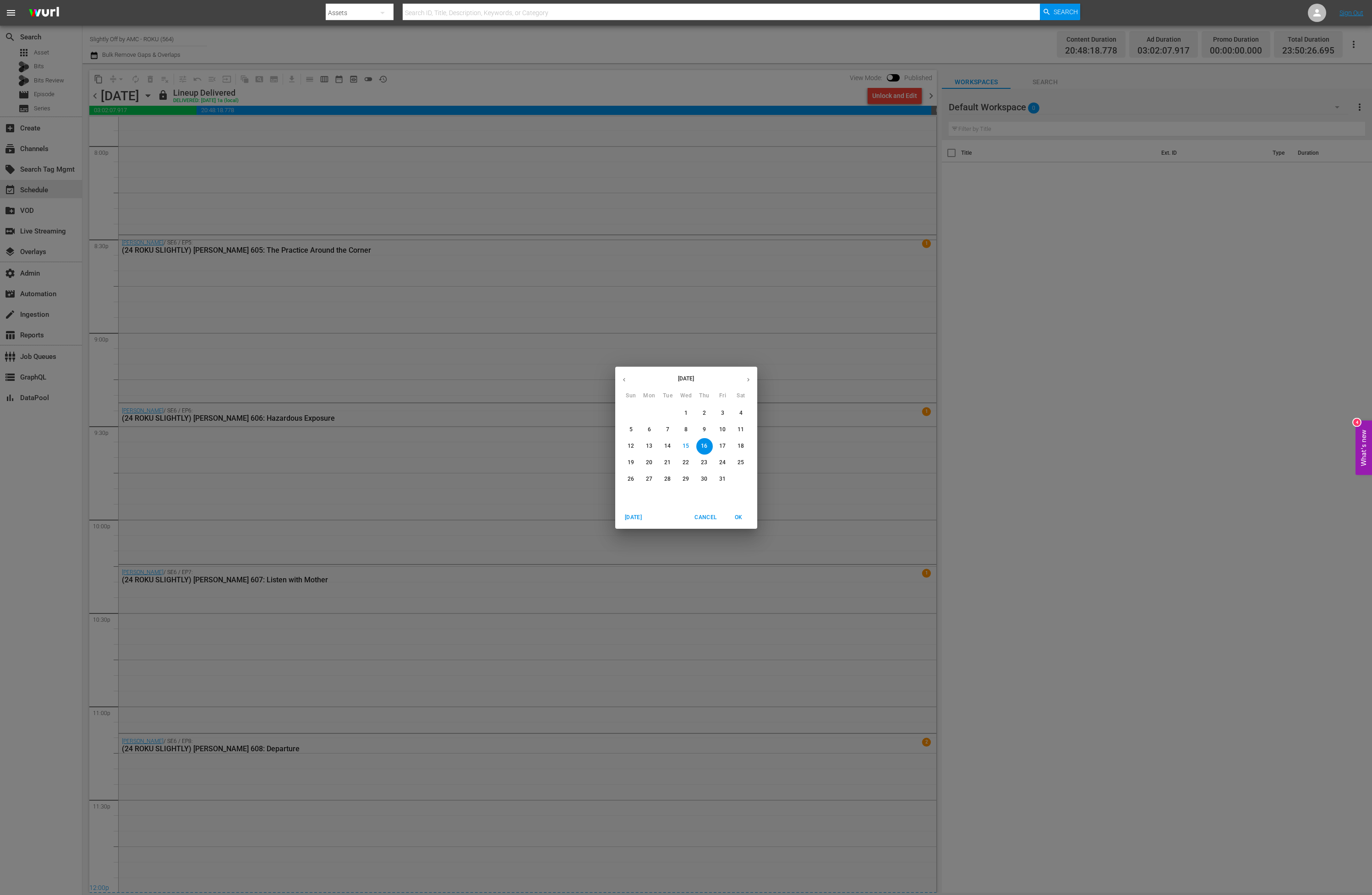
click at [692, 415] on span "1" at bounding box center [686, 413] width 16 height 8
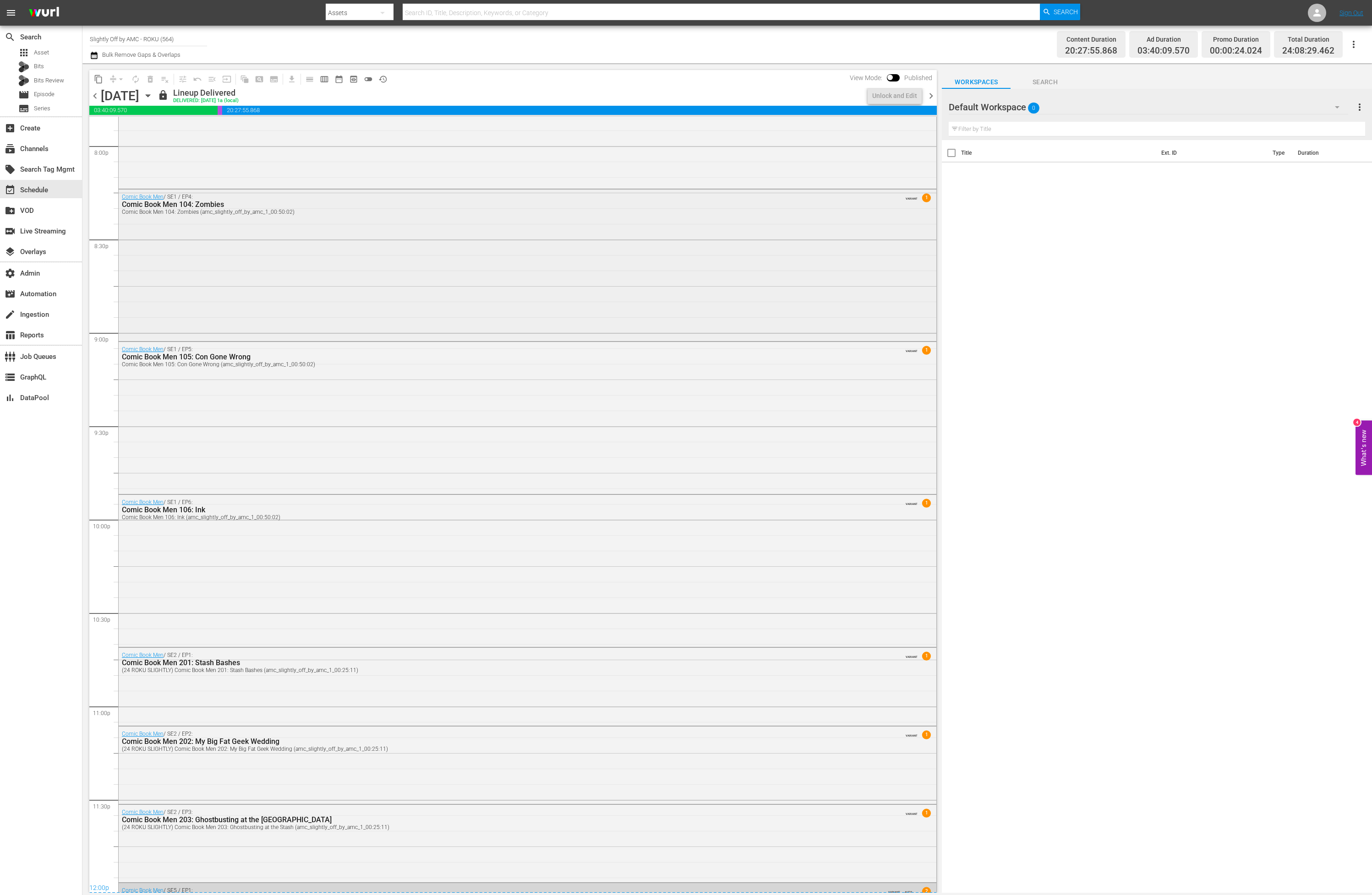
scroll to position [3722, 0]
